Goal: Navigation & Orientation: Find specific page/section

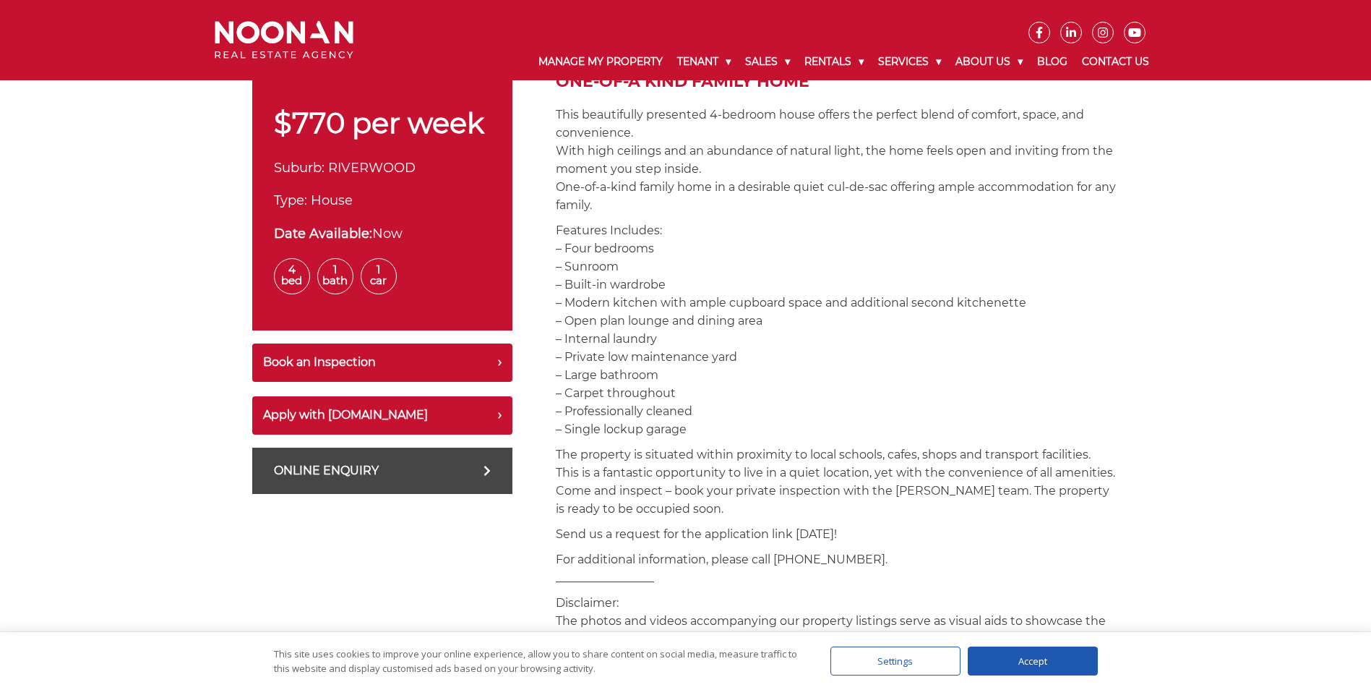
scroll to position [506, 0]
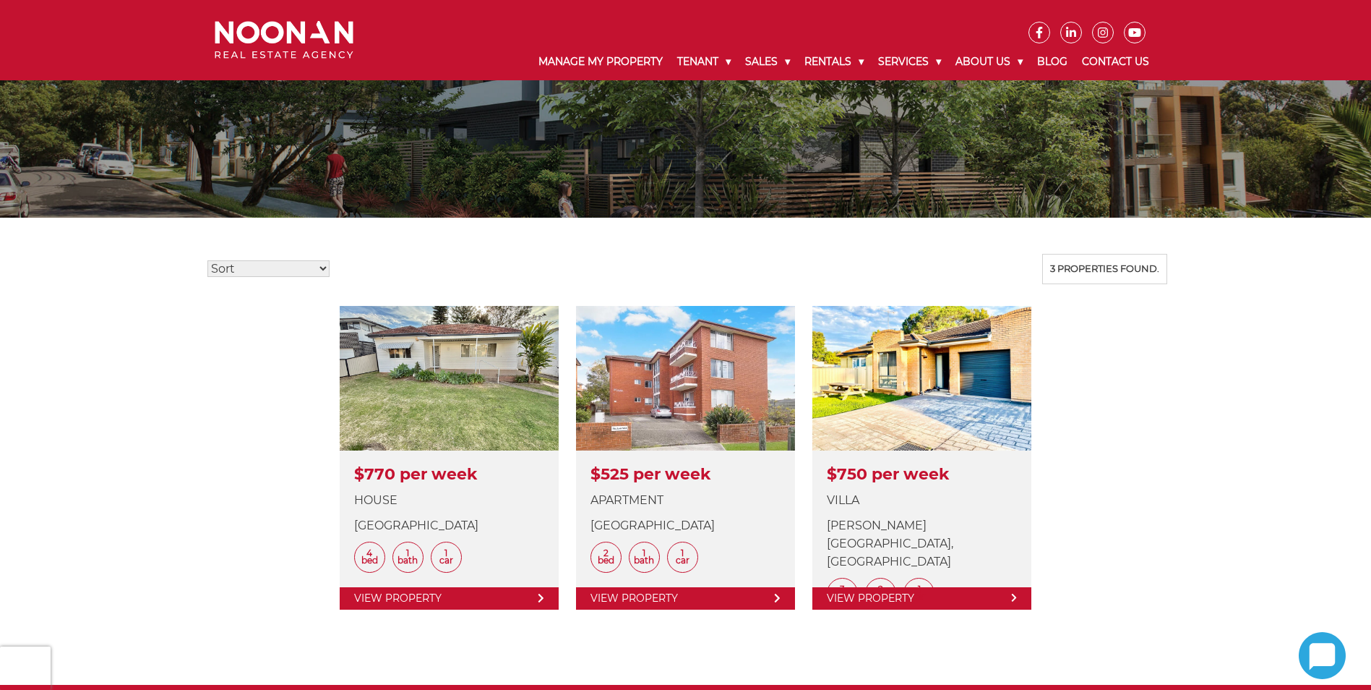
scroll to position [217, 0]
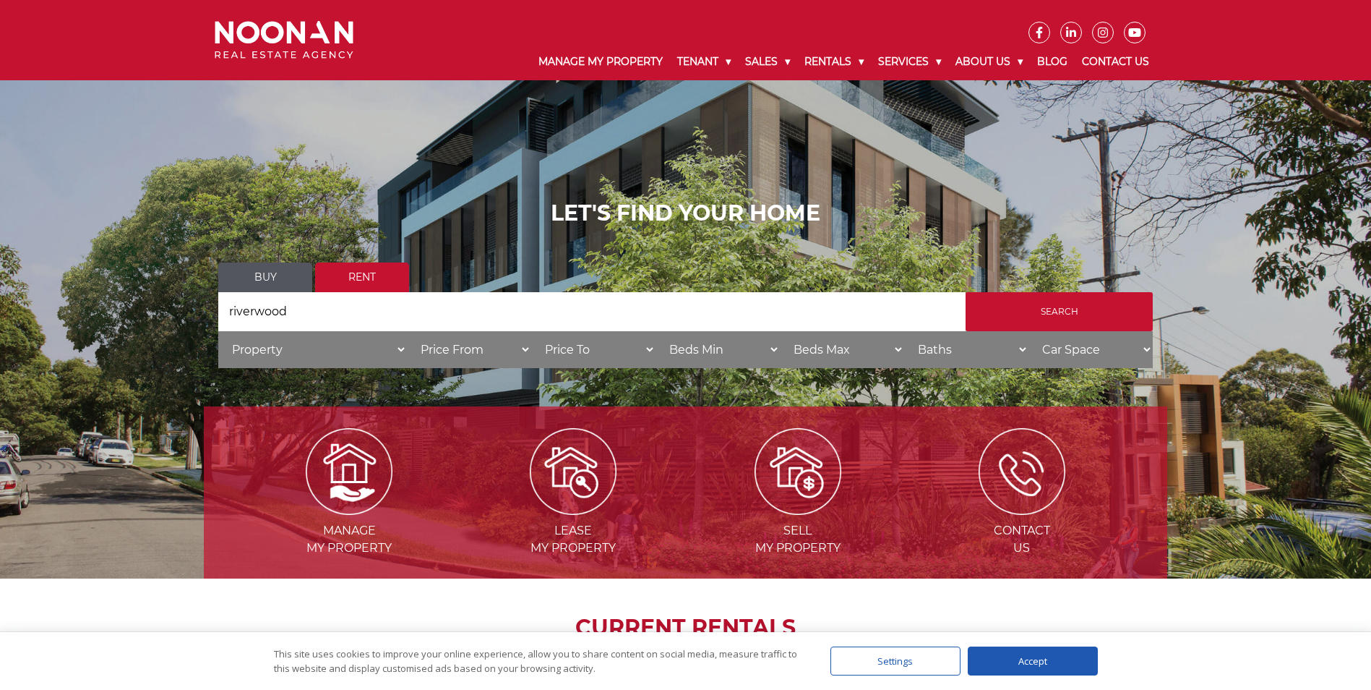
click at [356, 280] on link "Rent" at bounding box center [362, 277] width 94 height 30
drag, startPoint x: 306, startPoint y: 309, endPoint x: 84, endPoint y: 296, distance: 223.0
click at [84, 296] on div "LET'S FIND YOUR HOME Buy Rent Search Search by Address riverwood House Category…" at bounding box center [685, 289] width 1371 height 578
click at [454, 323] on input "Search by Address" at bounding box center [591, 311] width 747 height 39
type input "Mortdale"
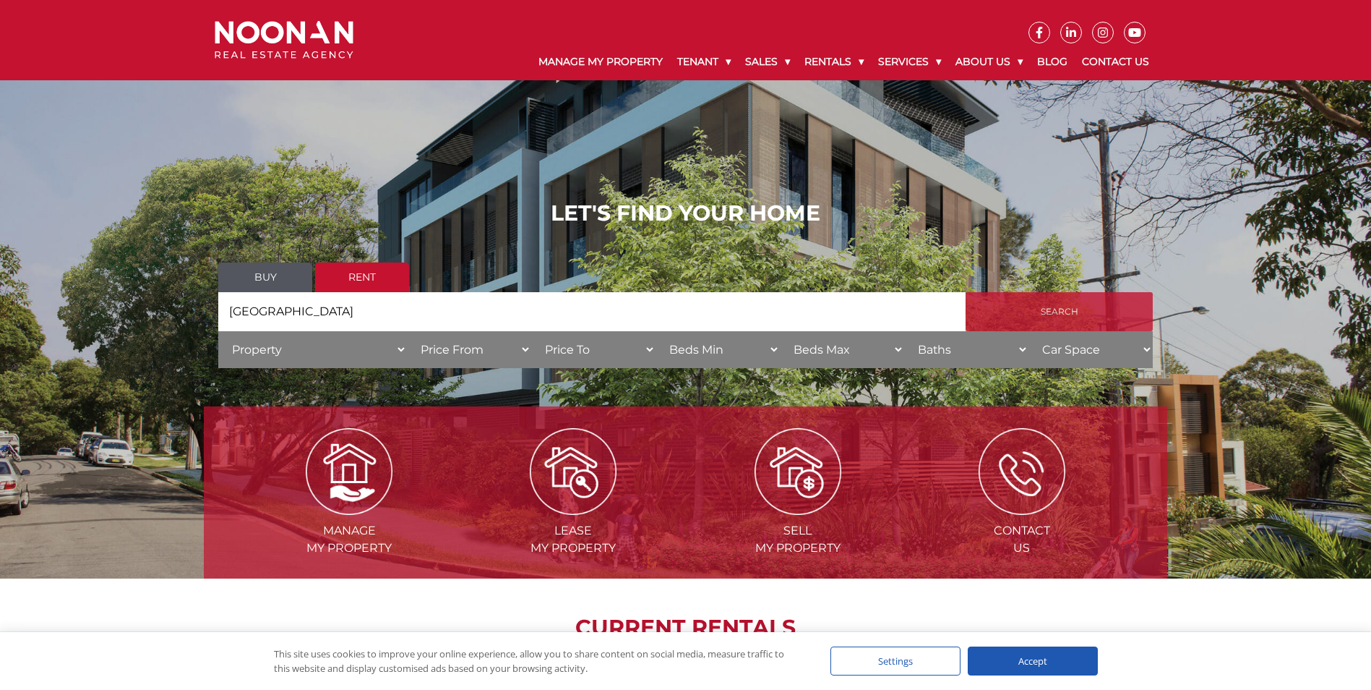
click at [1063, 316] on input "Search" at bounding box center [1059, 311] width 187 height 39
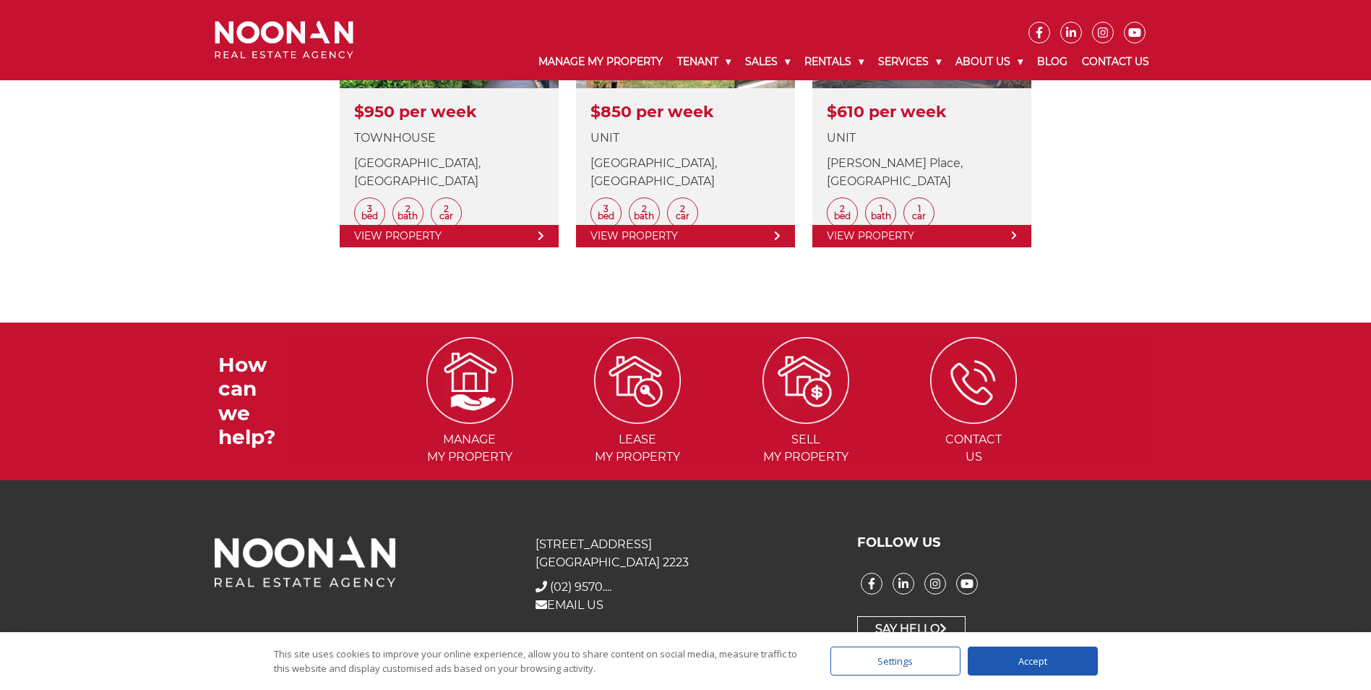
scroll to position [361, 0]
